Goal: Task Accomplishment & Management: Manage account settings

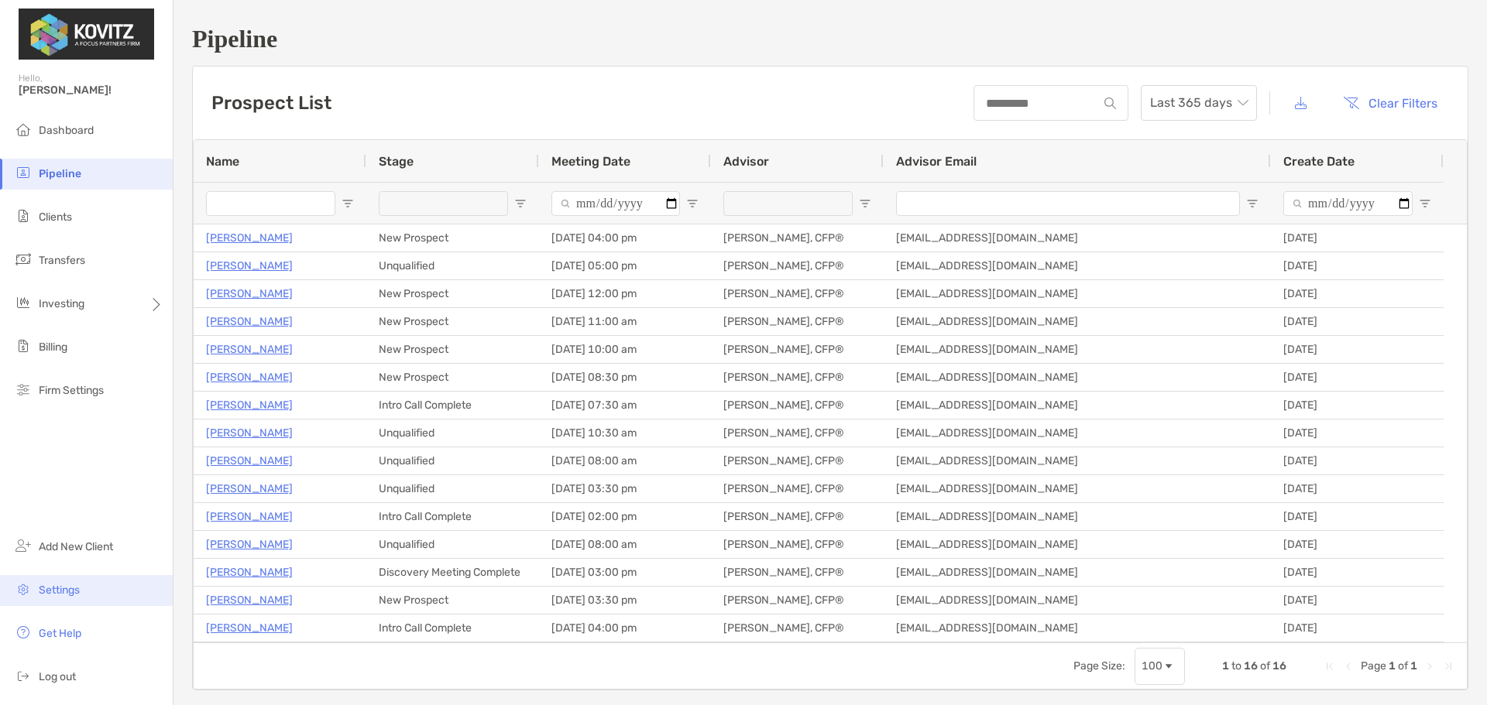
click at [83, 601] on li "Settings" at bounding box center [86, 590] width 173 height 31
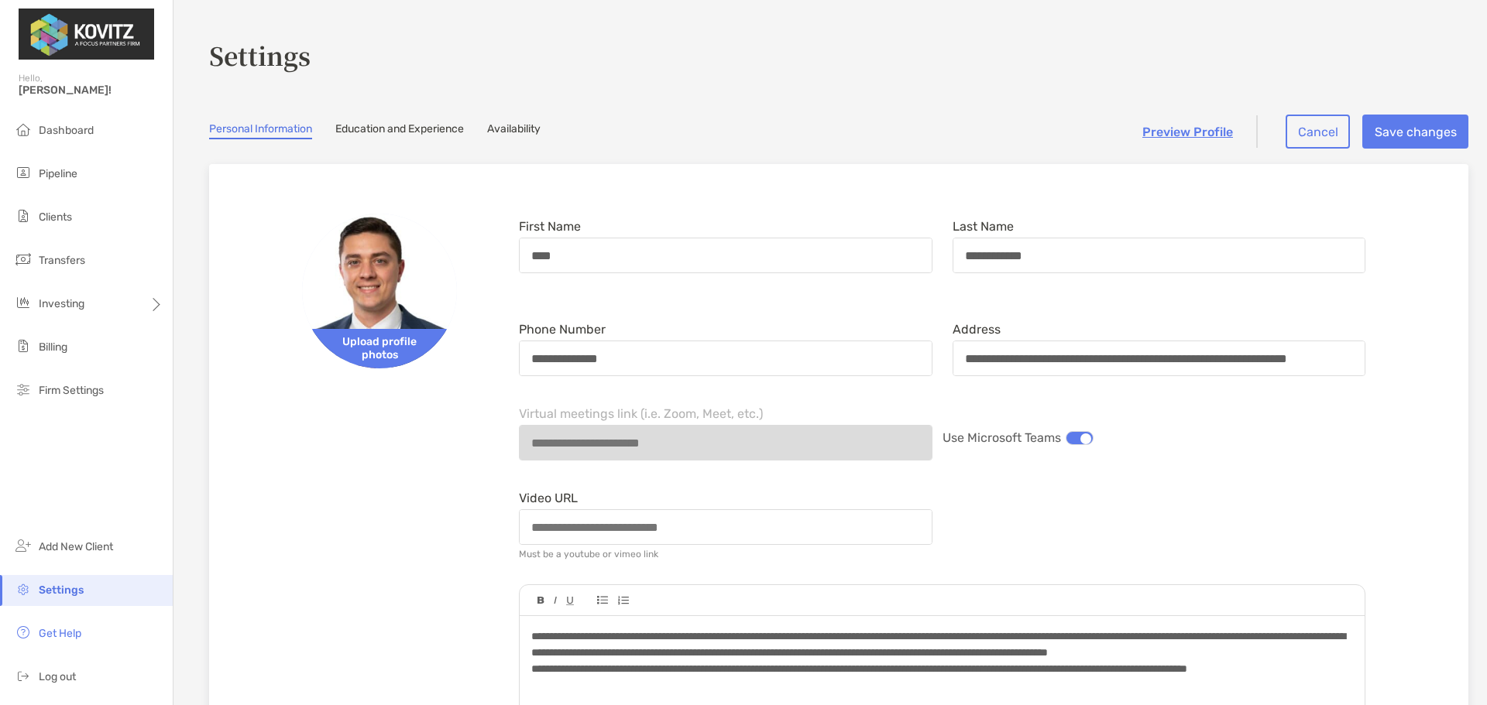
click at [517, 139] on link "Availability" at bounding box center [513, 130] width 53 height 17
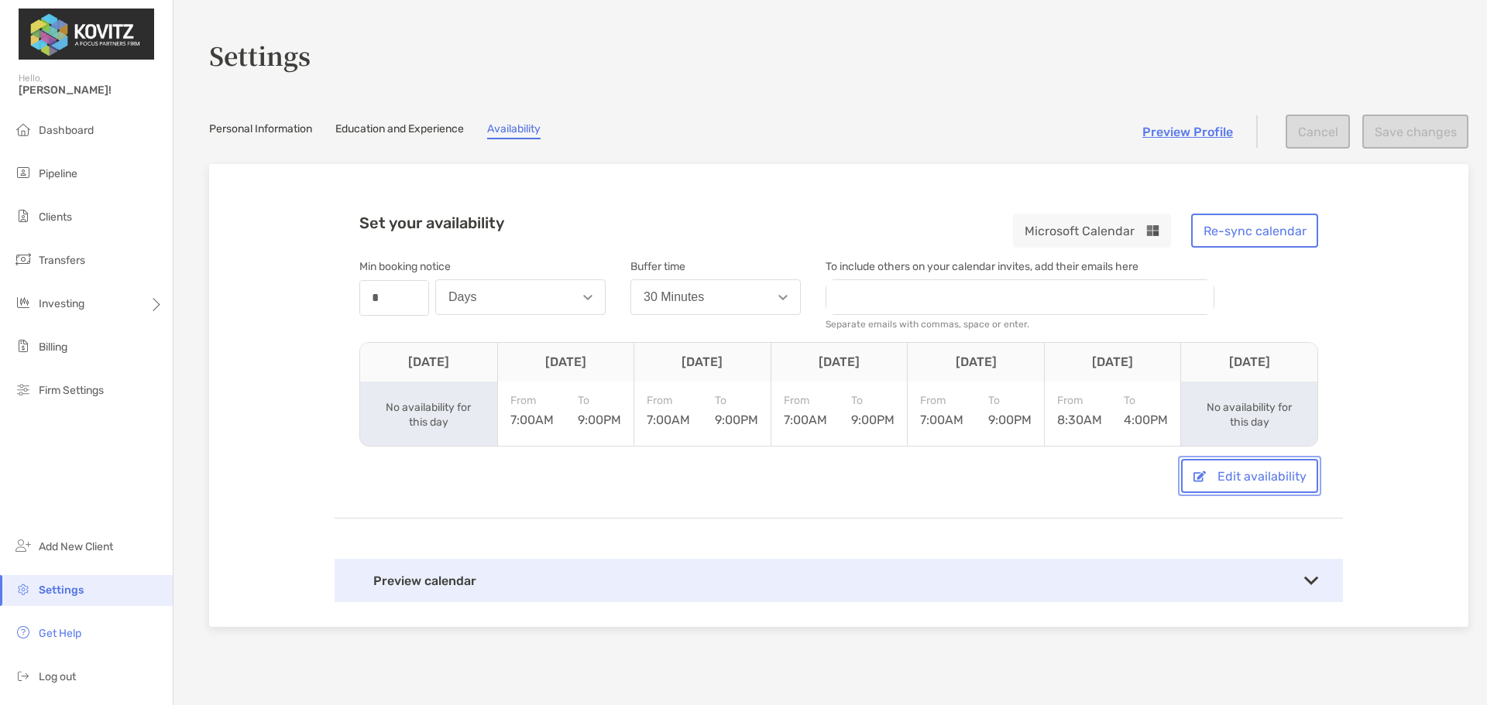
click at [1219, 472] on button "Edit availability" at bounding box center [1249, 476] width 137 height 34
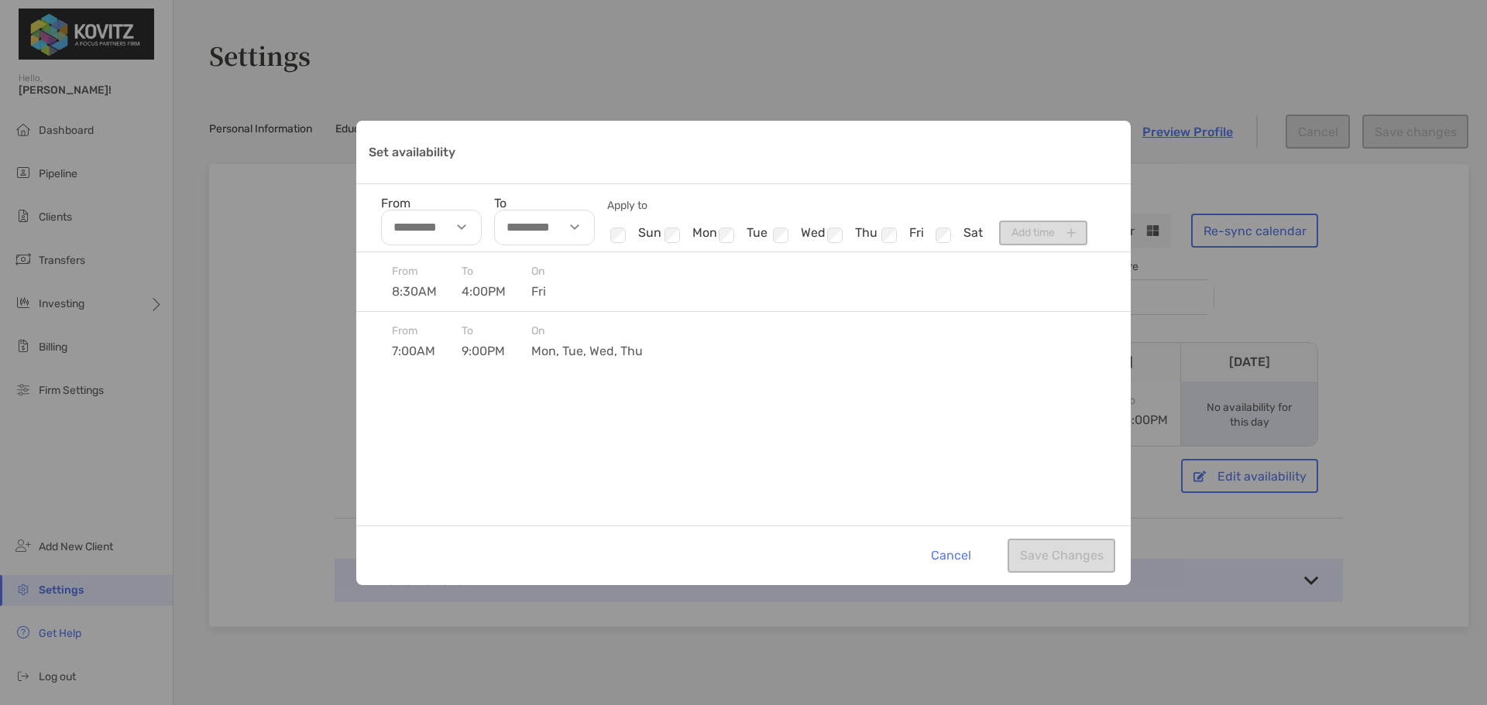
click at [445, 228] on input "From" at bounding box center [431, 228] width 101 height 36
click at [411, 313] on li "08" at bounding box center [405, 308] width 46 height 20
click at [401, 324] on li "09" at bounding box center [405, 330] width 46 height 20
click at [448, 282] on li "00" at bounding box center [451, 280] width 46 height 20
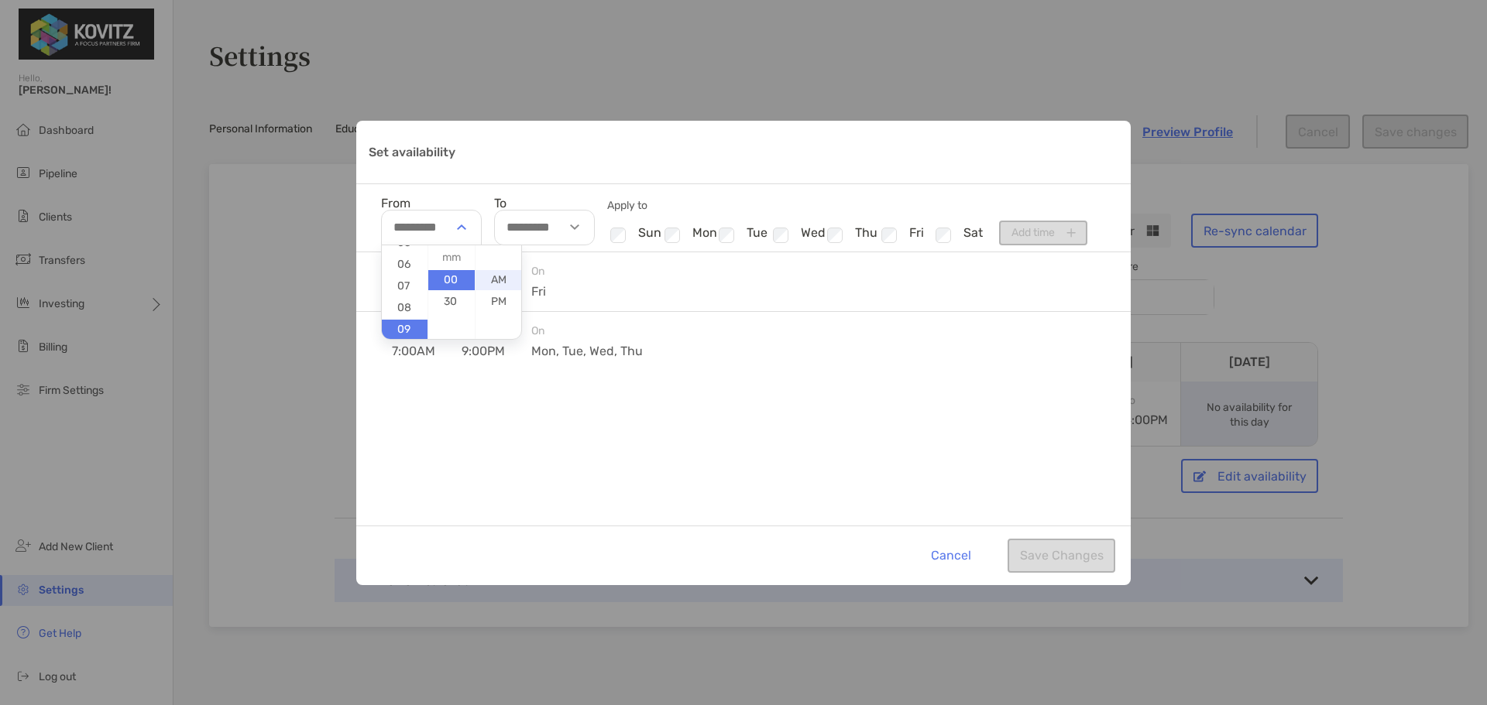
click at [489, 276] on li "AM" at bounding box center [498, 280] width 46 height 20
type input "********"
click at [568, 235] on div "Set availability" at bounding box center [577, 228] width 36 height 36
click at [518, 309] on li "05" at bounding box center [518, 305] width 46 height 20
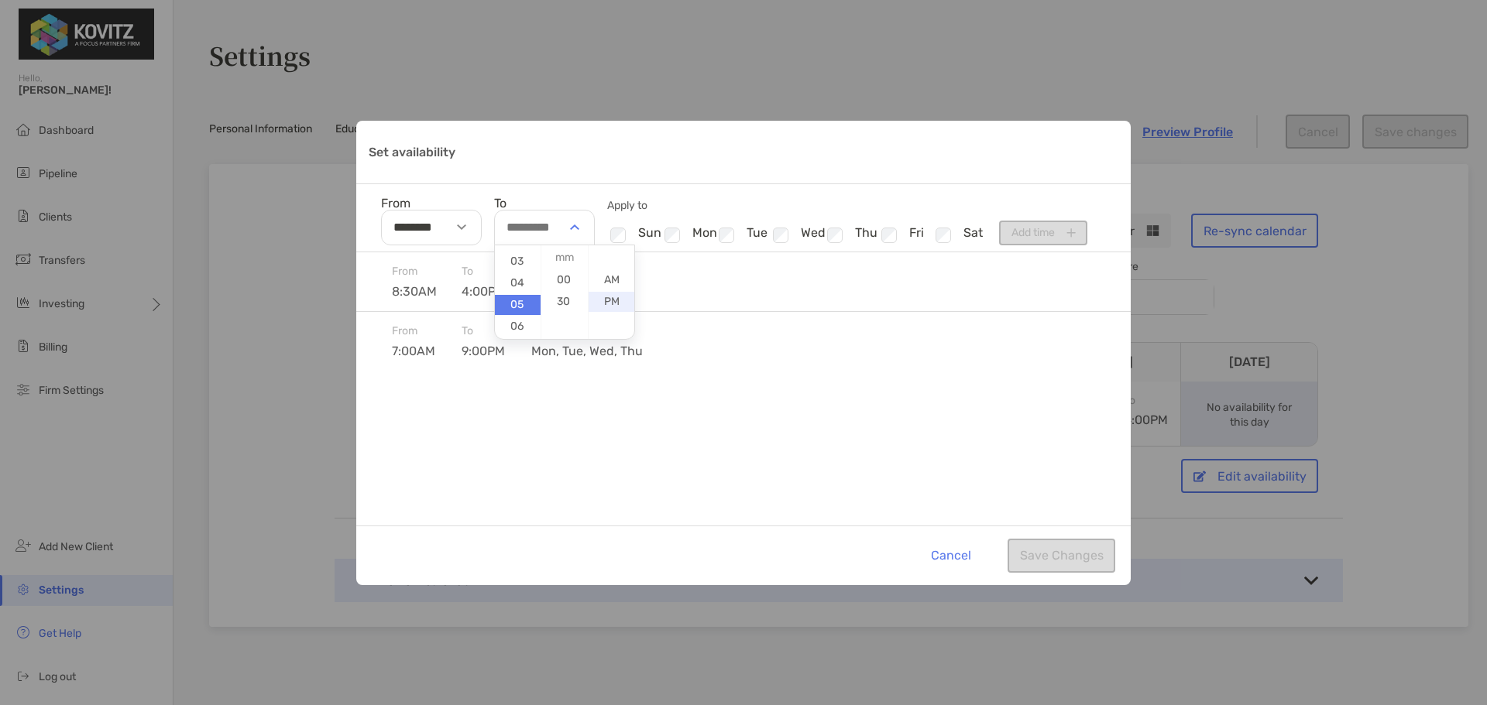
click at [605, 295] on li "PM" at bounding box center [611, 302] width 46 height 20
click at [546, 232] on input "**********" at bounding box center [544, 228] width 101 height 36
click at [561, 276] on li "00" at bounding box center [564, 280] width 46 height 20
click at [605, 303] on li "PM" at bounding box center [611, 302] width 46 height 20
type input "********"
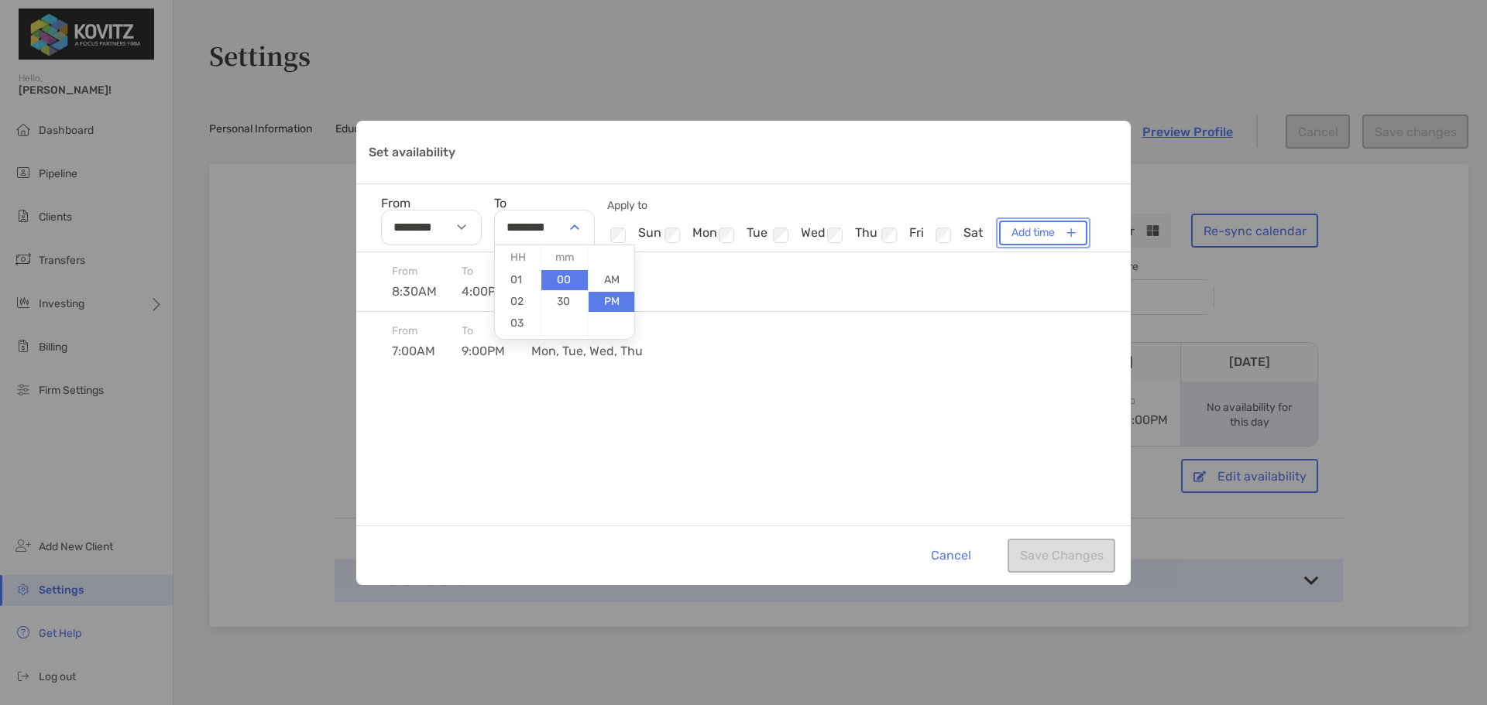
click at [1011, 235] on button "Add time" at bounding box center [1043, 233] width 88 height 25
type input "**********"
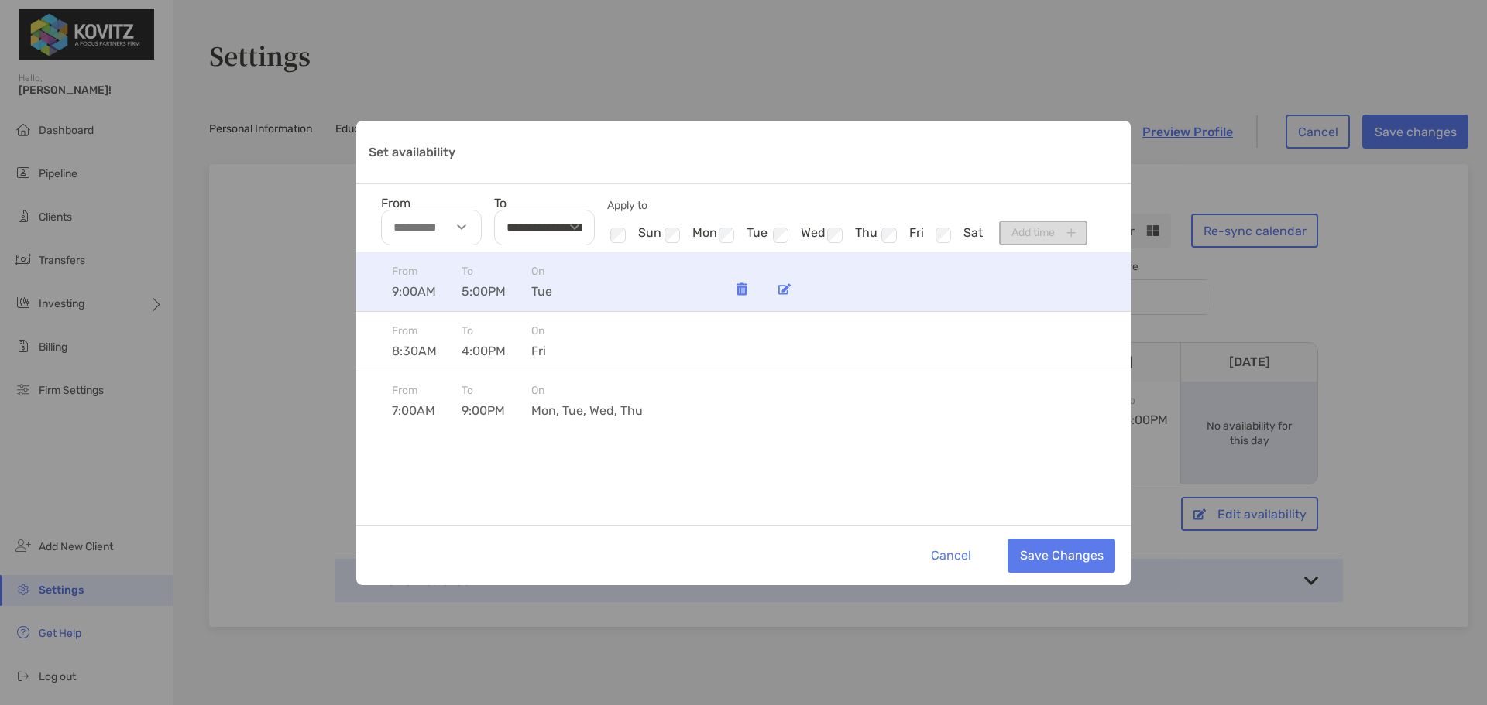
click at [789, 287] on img "Set availability" at bounding box center [784, 289] width 12 height 12
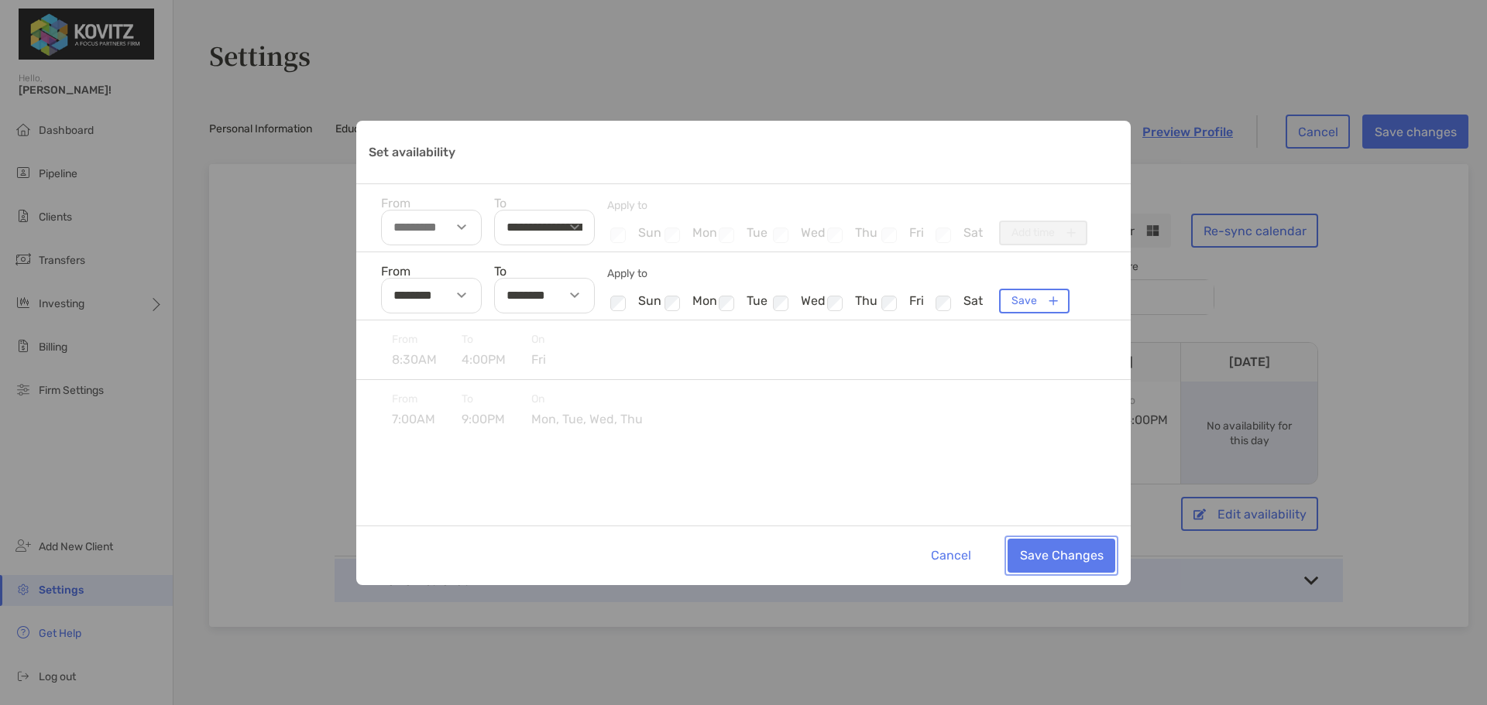
click at [1072, 559] on button "Save Changes" at bounding box center [1061, 556] width 108 height 34
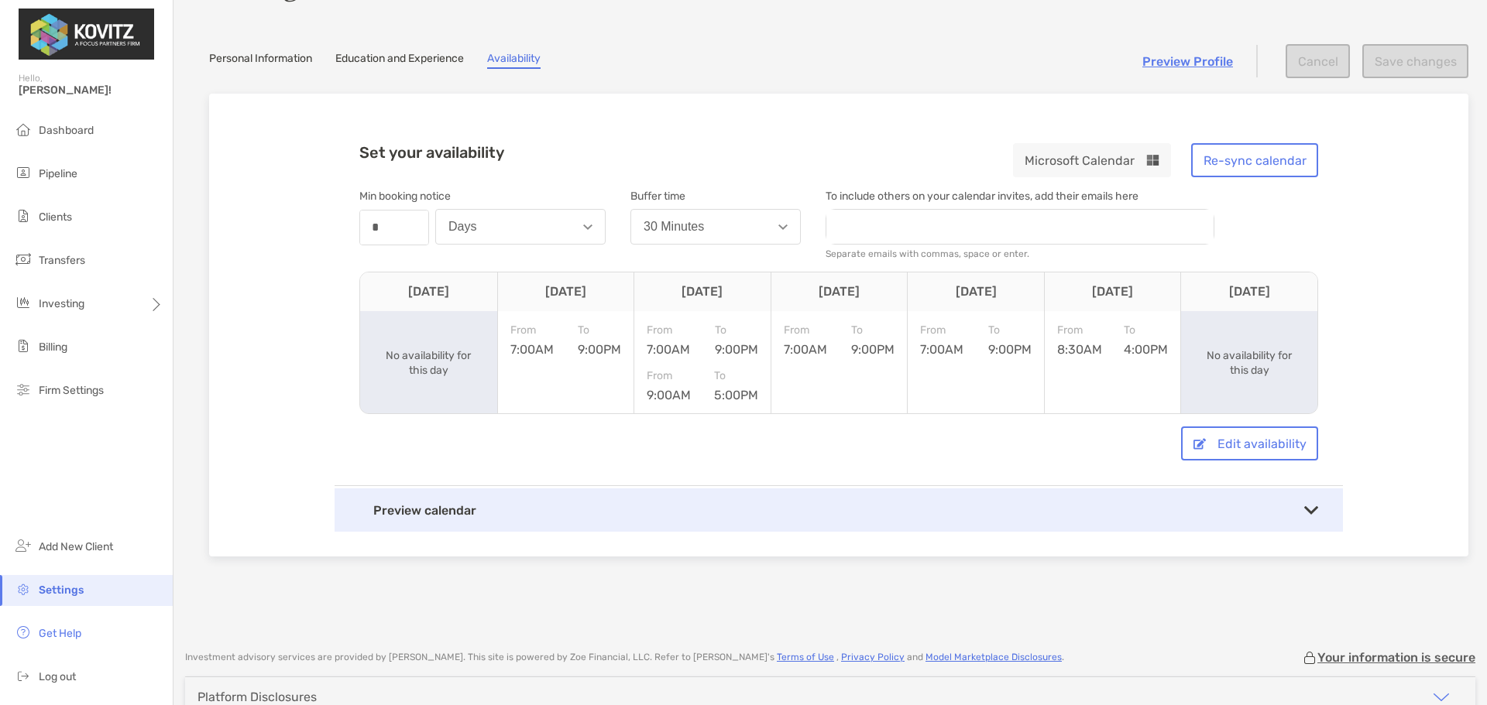
scroll to position [156, 0]
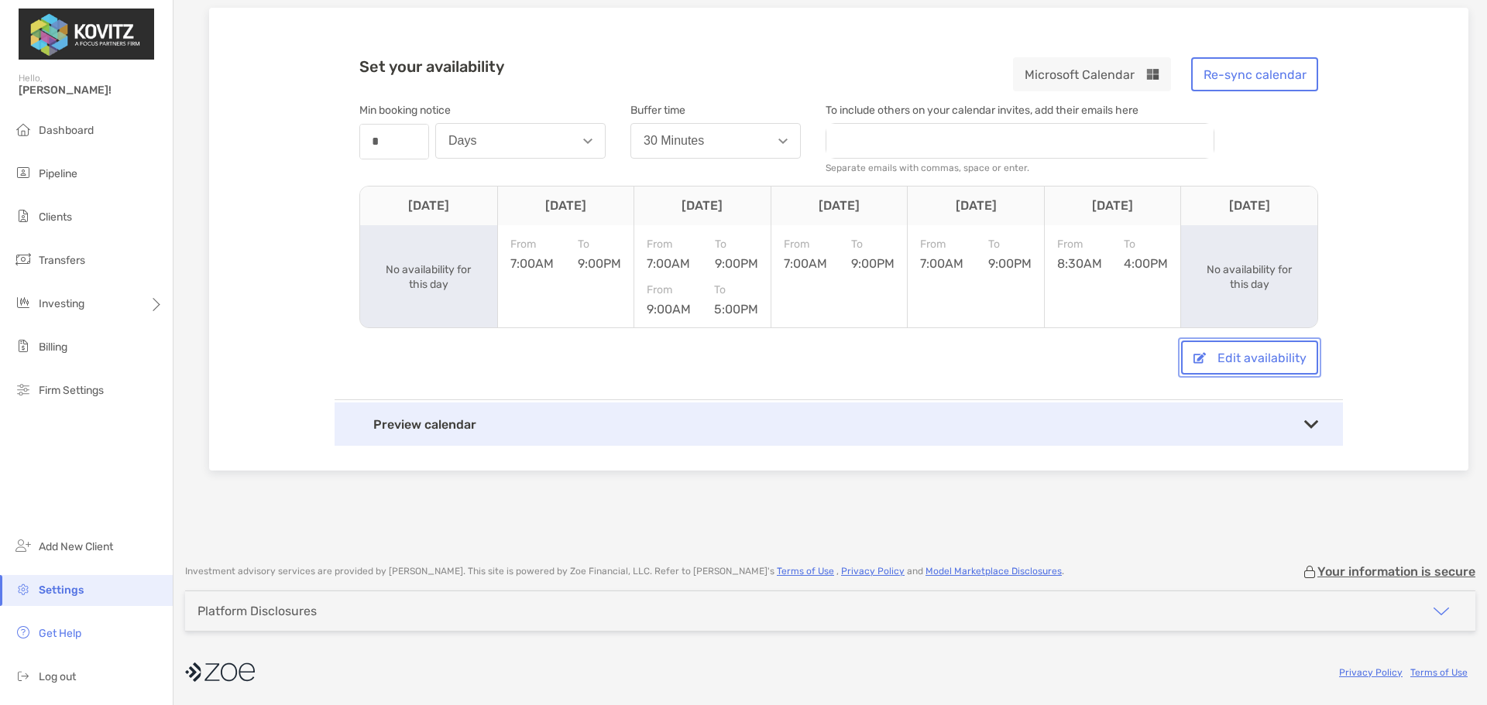
click at [1223, 354] on button "Edit availability" at bounding box center [1249, 358] width 137 height 34
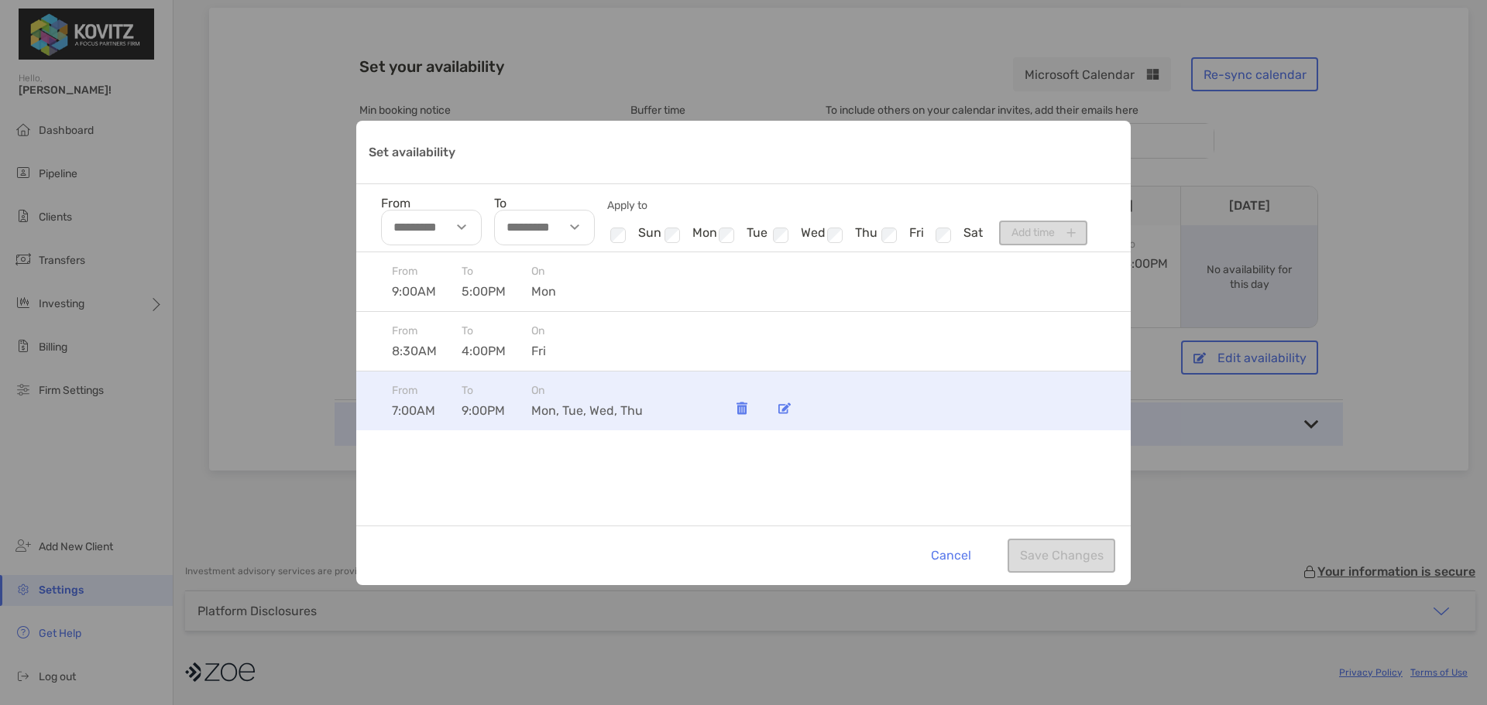
click at [784, 407] on img "Set availability" at bounding box center [784, 409] width 12 height 12
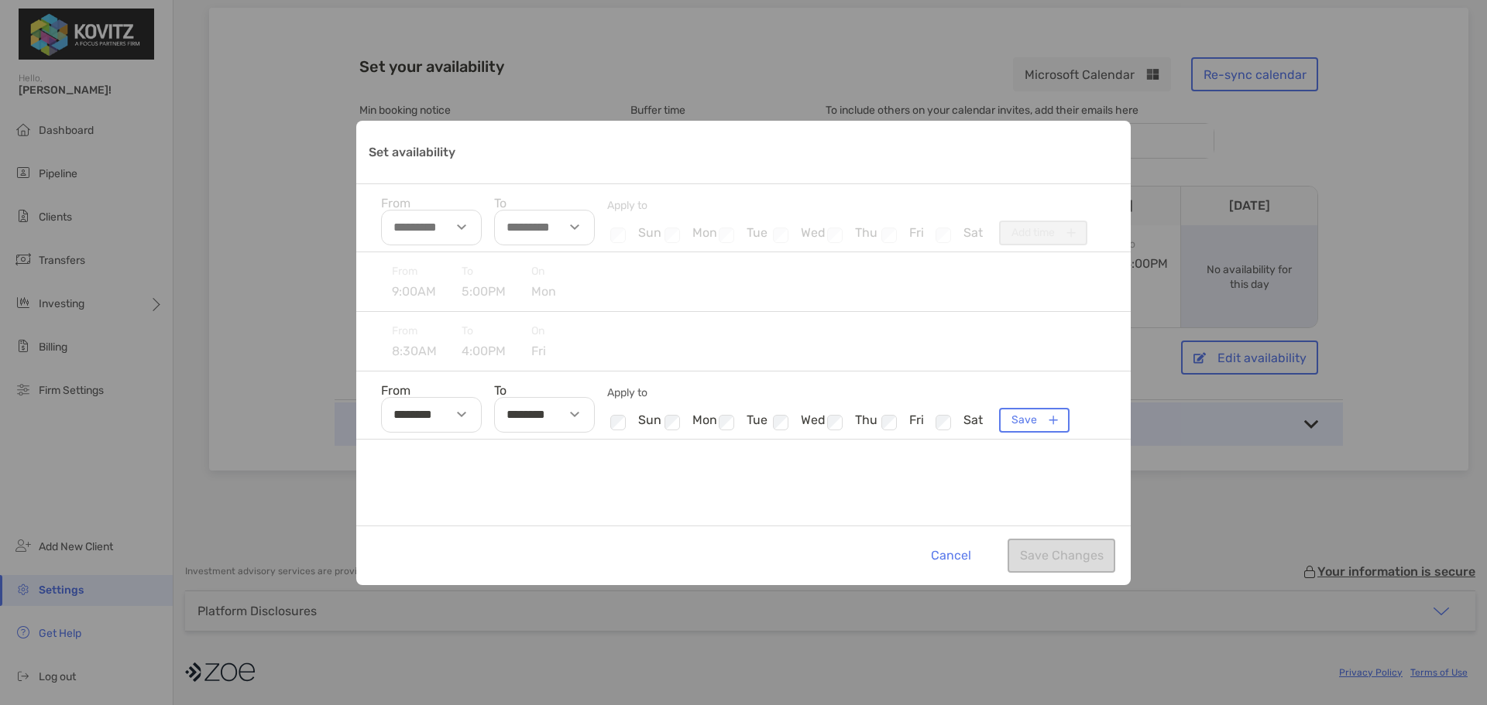
click at [1013, 473] on div "From 9:00AM To 5:00PM [DATE] From 8:30AM To 4:00PM [DATE] From ******** To ****…" at bounding box center [743, 388] width 774 height 273
click at [999, 428] on button "Save" at bounding box center [1034, 420] width 70 height 25
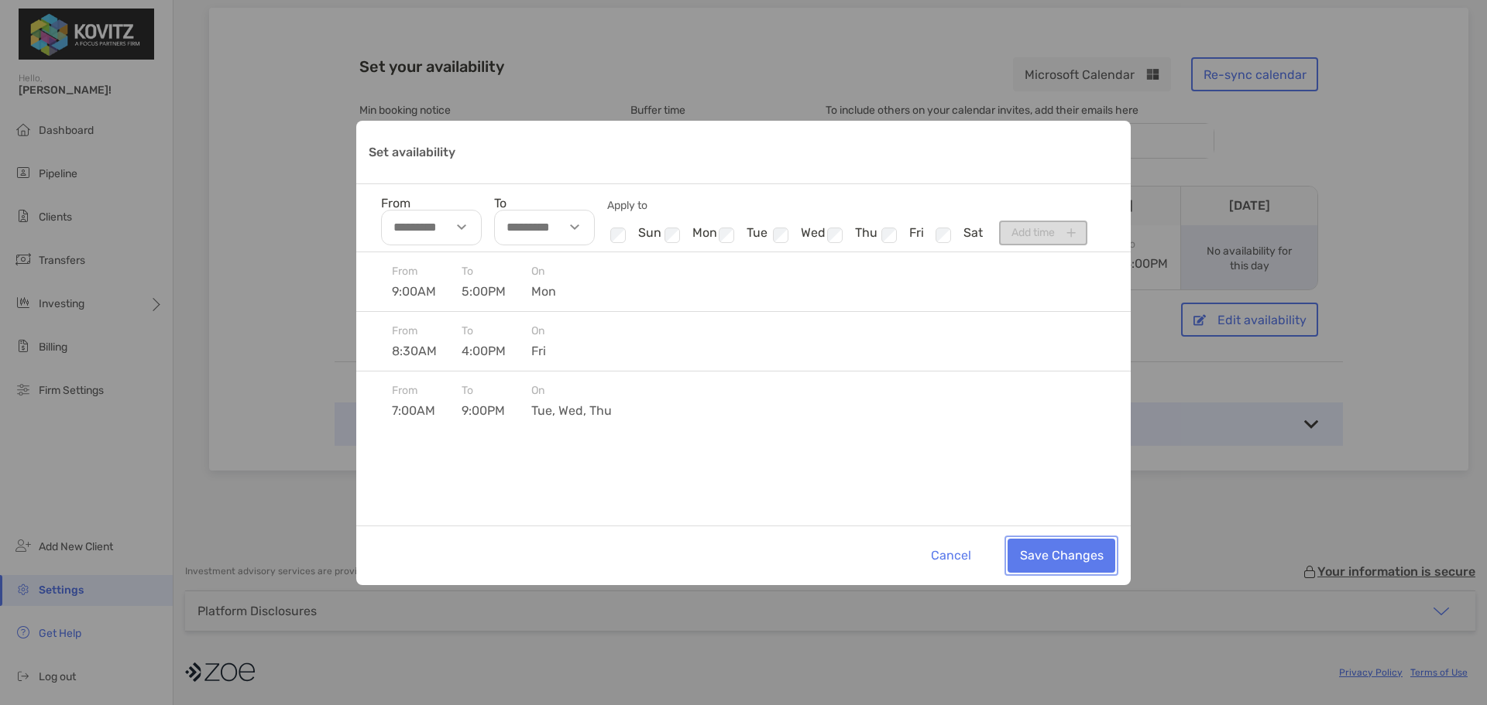
click at [1062, 547] on button "Save Changes" at bounding box center [1061, 556] width 108 height 34
